Goal: Consume media (video, audio): Consume media (video, audio)

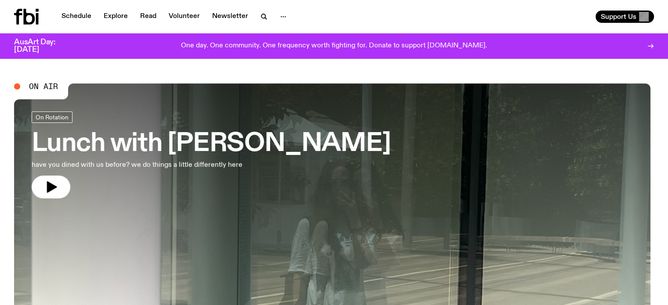
click at [75, 24] on div "Schedule Explore Read Volunteer Newsletter" at bounding box center [172, 17] width 317 height 16
click at [83, 19] on link "Schedule" at bounding box center [76, 17] width 40 height 12
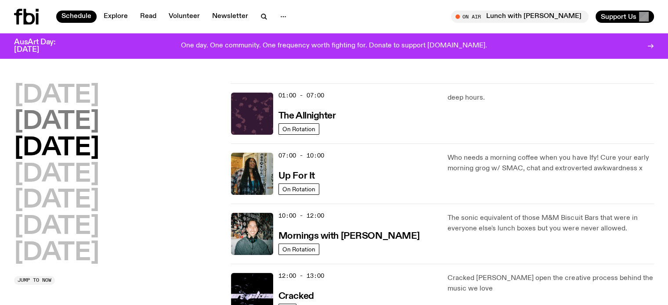
click at [83, 118] on h2 "[DATE]" at bounding box center [56, 122] width 85 height 25
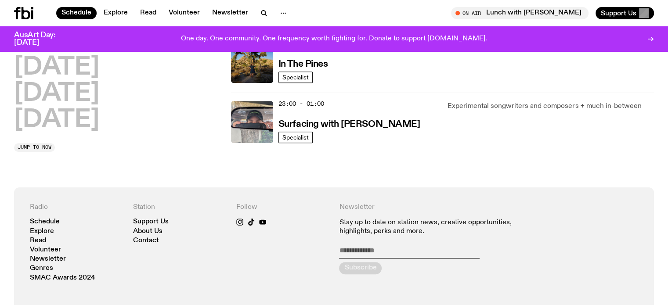
scroll to position [428, 0]
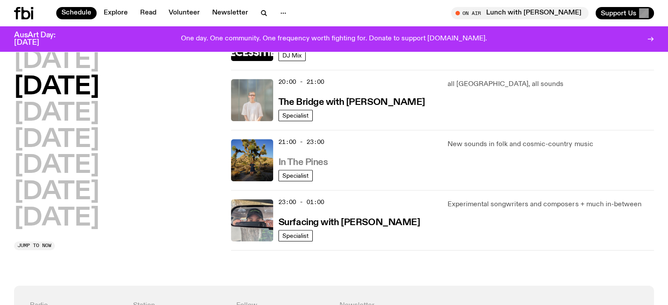
click at [296, 159] on h3 "In The Pines" at bounding box center [303, 162] width 50 height 9
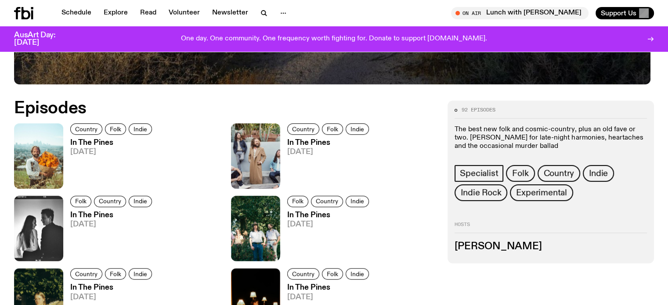
scroll to position [399, 0]
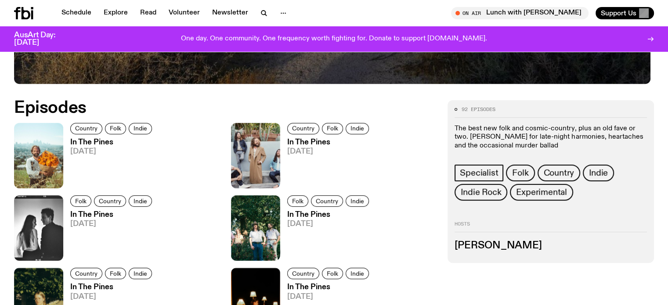
click at [287, 141] on h3 "In The Pines" at bounding box center [329, 142] width 84 height 7
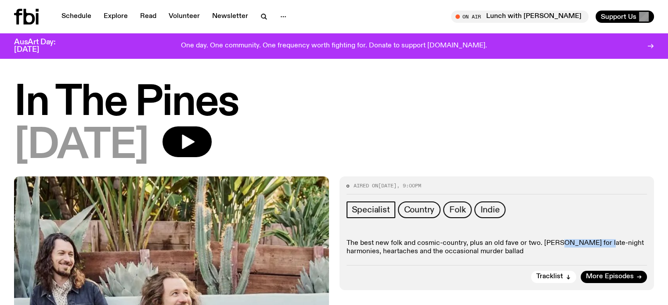
drag, startPoint x: 555, startPoint y: 241, endPoint x: 603, endPoint y: 242, distance: 47.5
click at [603, 242] on p "The best new folk and cosmic-country, plus an old fave or two. [PERSON_NAME] fo…" at bounding box center [497, 247] width 301 height 17
copy p "[PERSON_NAME] [PERSON_NAME]"
